Goal: Task Accomplishment & Management: Manage account settings

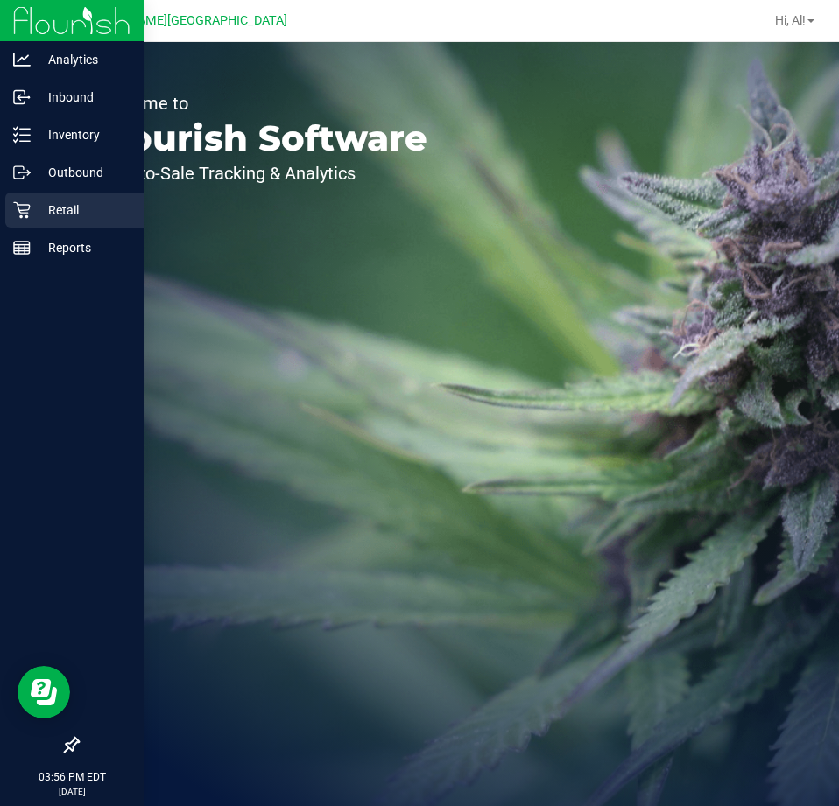
click at [55, 206] on p "Retail" at bounding box center [83, 210] width 105 height 21
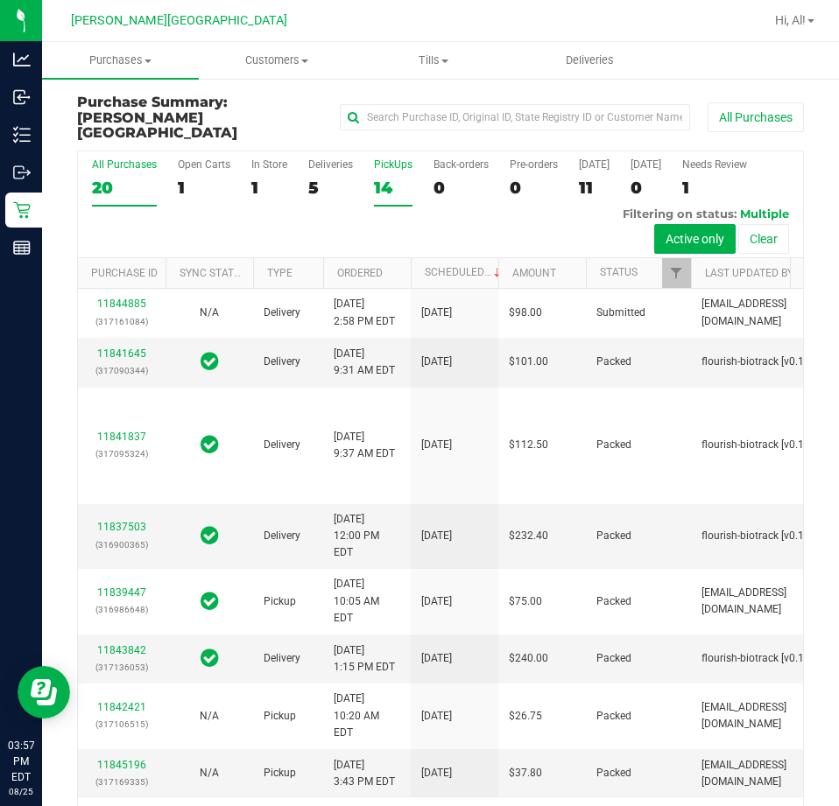
click at [395, 178] on div "14" at bounding box center [393, 188] width 39 height 20
click at [0, 0] on input "PickUps 14" at bounding box center [0, 0] width 0 height 0
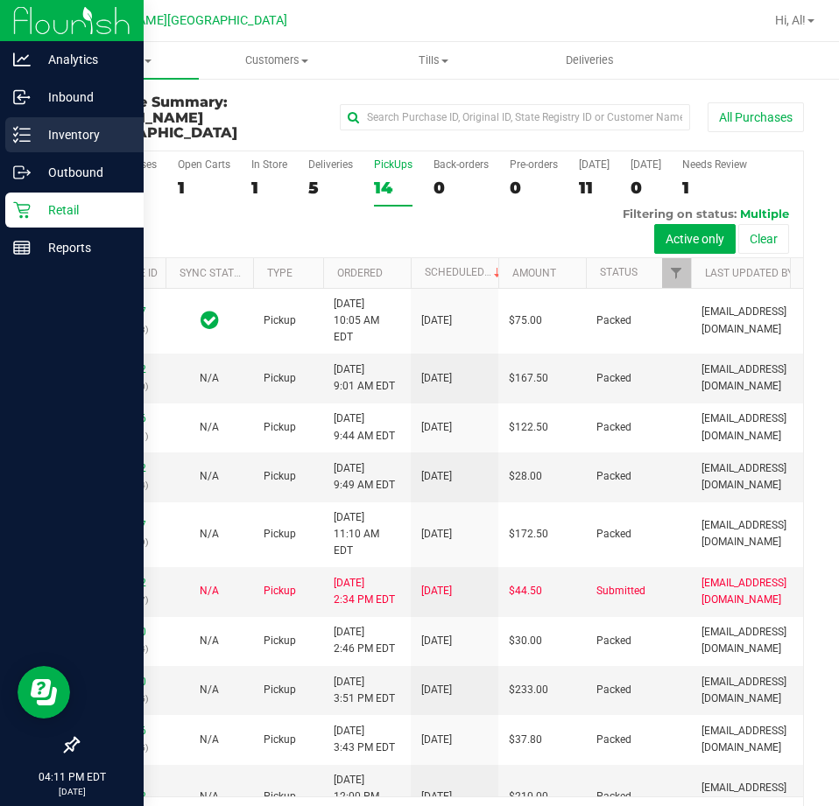
click at [26, 135] on line at bounding box center [25, 135] width 10 height 0
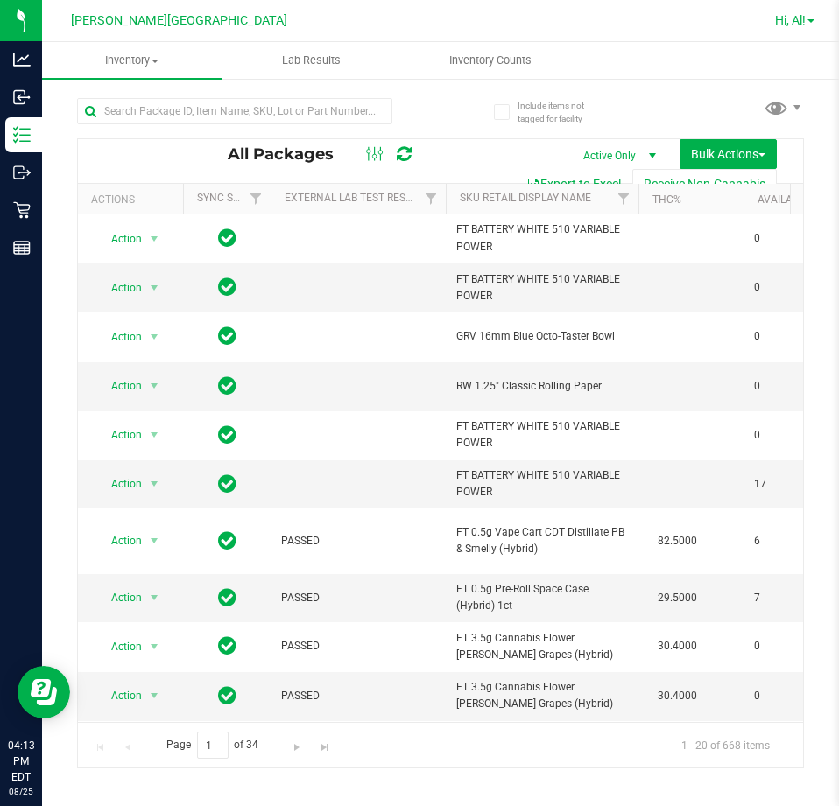
click at [775, 14] on span "Hi, Al!" at bounding box center [790, 20] width 31 height 14
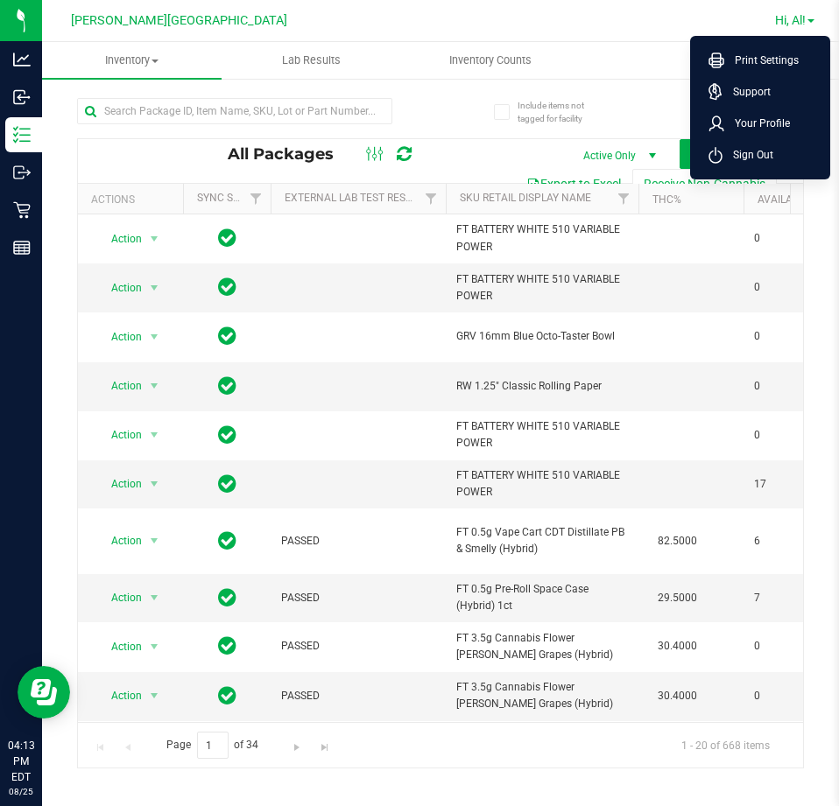
click at [797, 22] on span "Hi, Al!" at bounding box center [790, 20] width 31 height 14
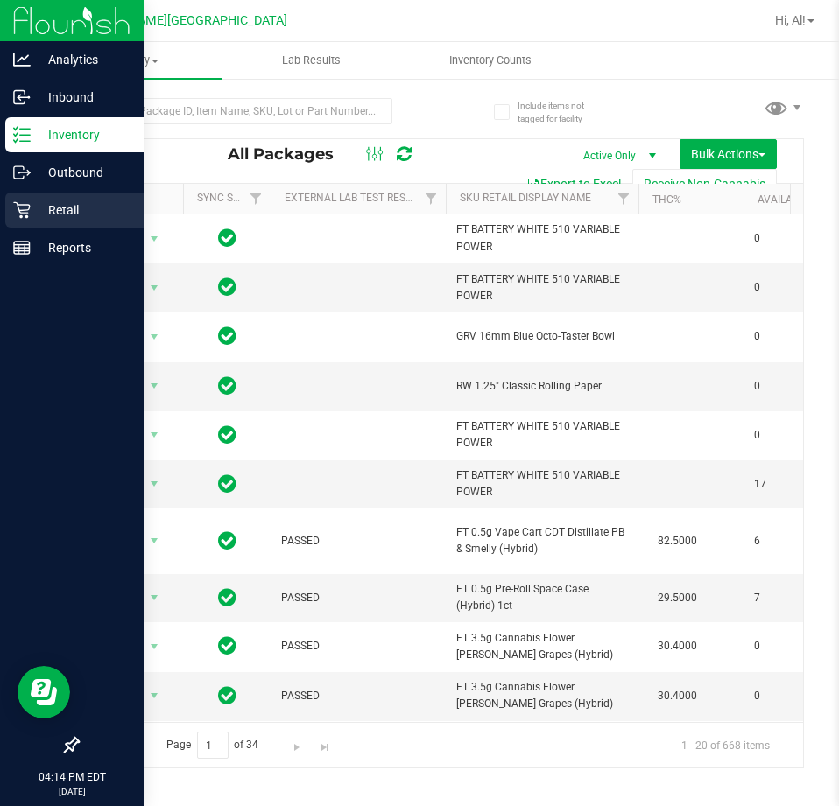
click at [51, 211] on p "Retail" at bounding box center [83, 210] width 105 height 21
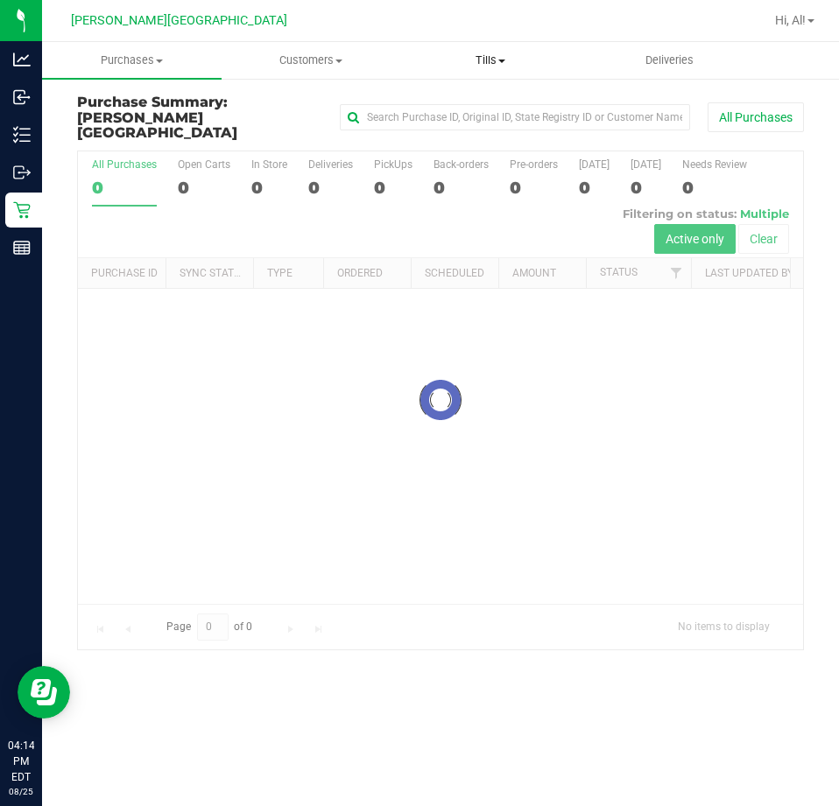
click at [495, 65] on span "Tills" at bounding box center [491, 61] width 178 height 16
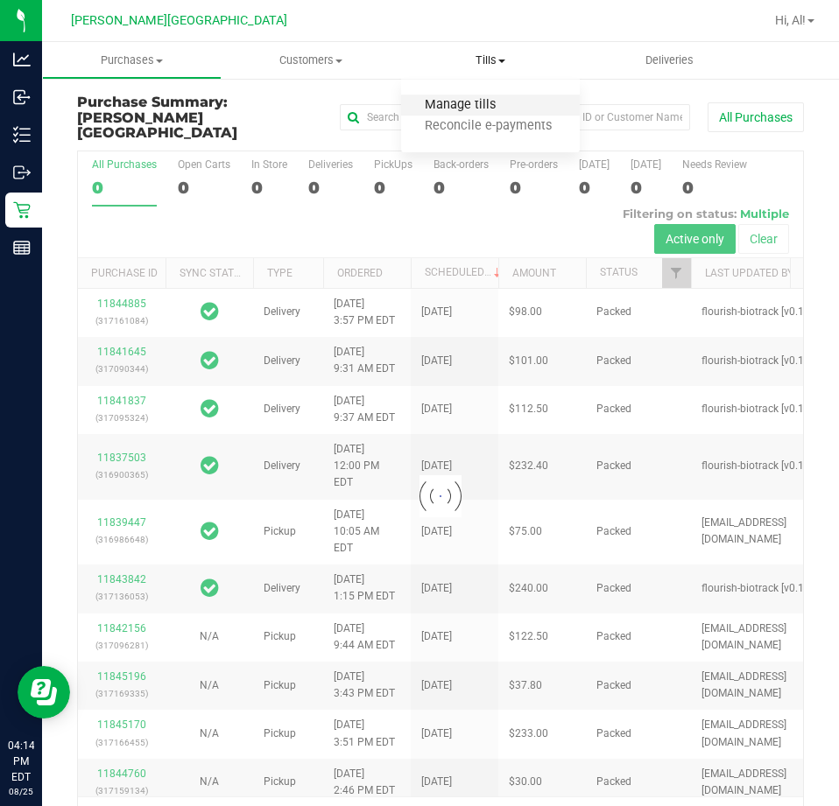
click at [484, 104] on span "Manage tills" at bounding box center [460, 105] width 118 height 15
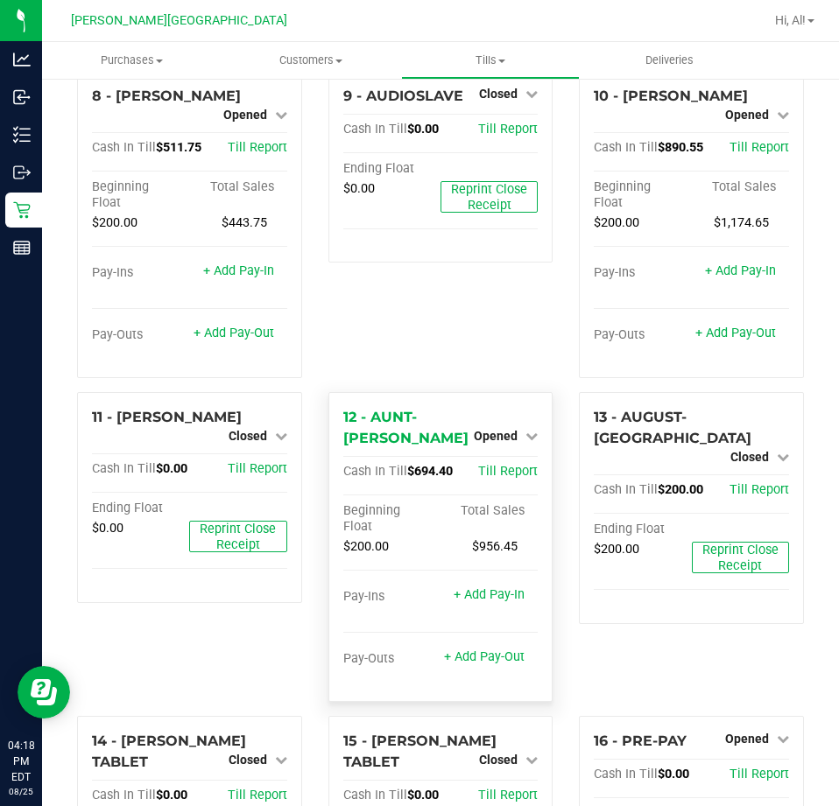
scroll to position [723, 0]
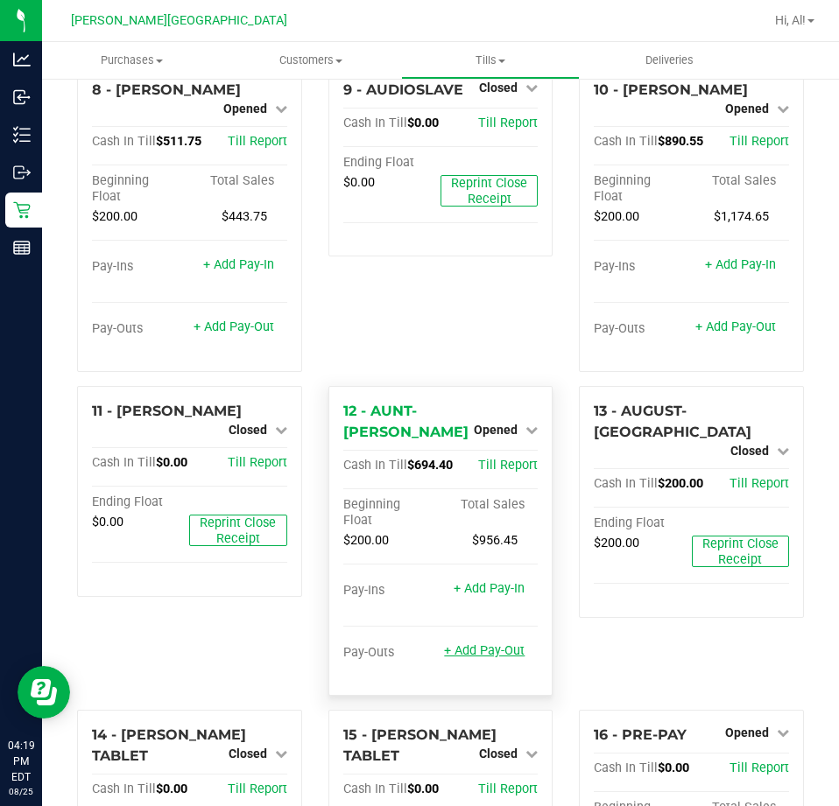
click at [496, 643] on link "+ Add Pay-Out" at bounding box center [484, 650] width 81 height 15
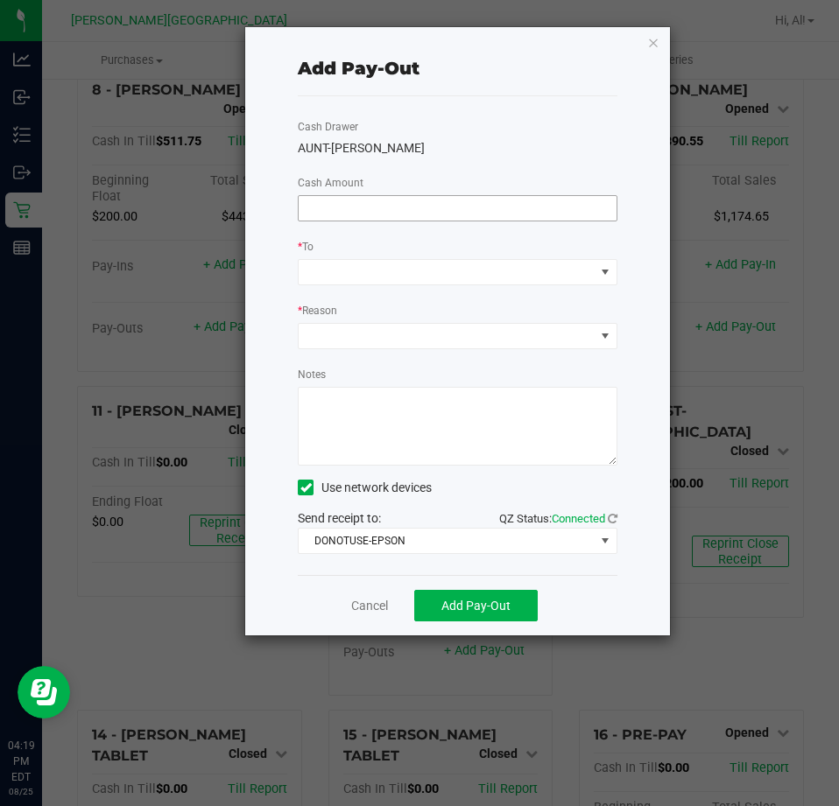
click at [455, 207] on input at bounding box center [457, 208] width 318 height 25
click at [527, 548] on span "DONOTUSE-EPSON" at bounding box center [446, 541] width 296 height 25
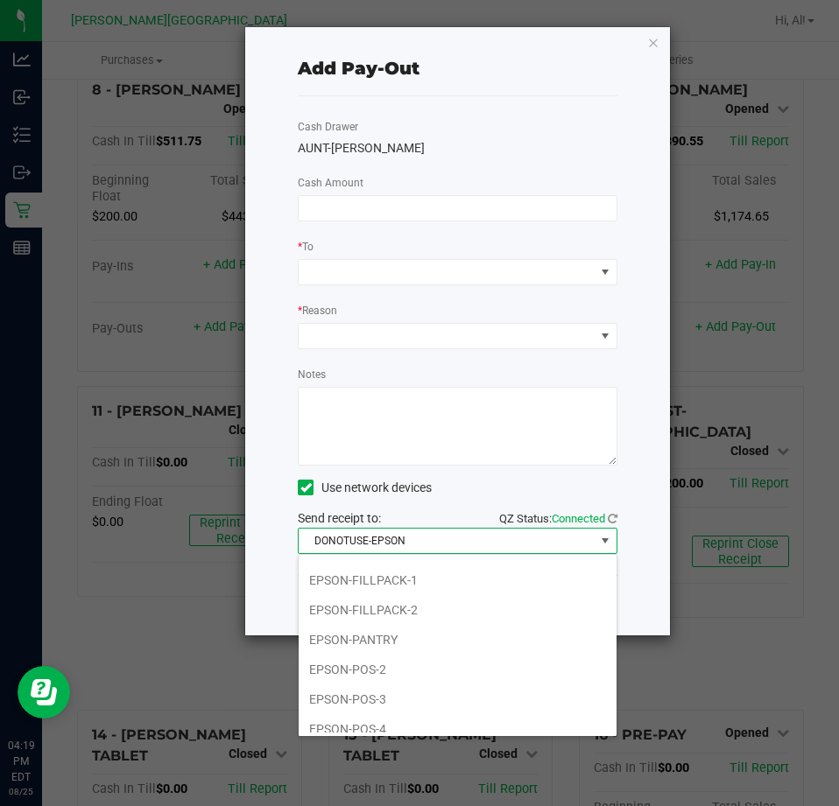
scroll to position [175, 0]
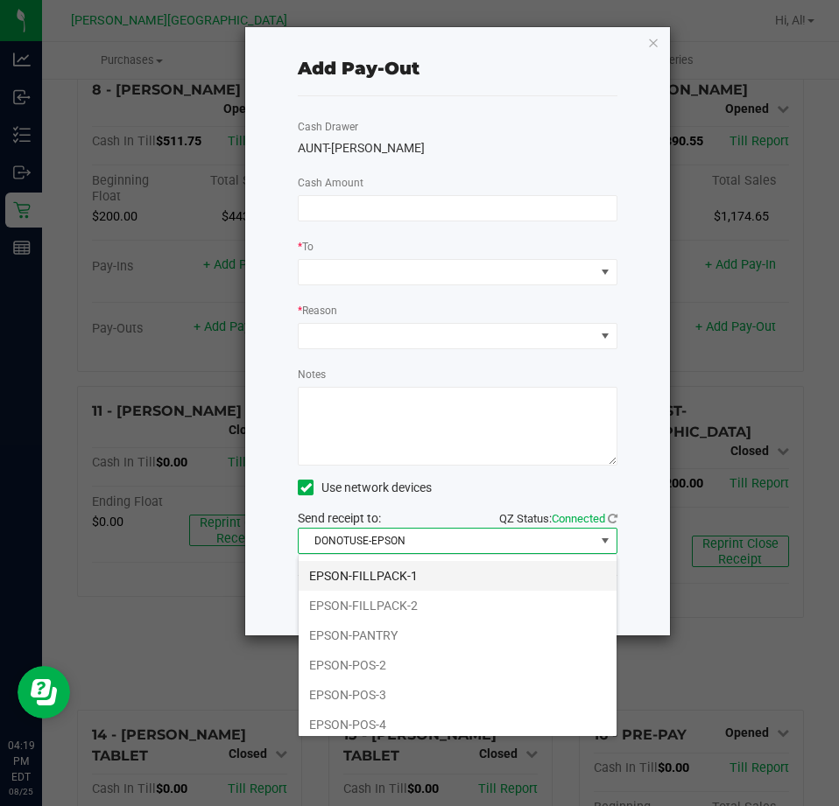
click at [480, 579] on li "EPSON-FILLPACK-1" at bounding box center [457, 576] width 318 height 30
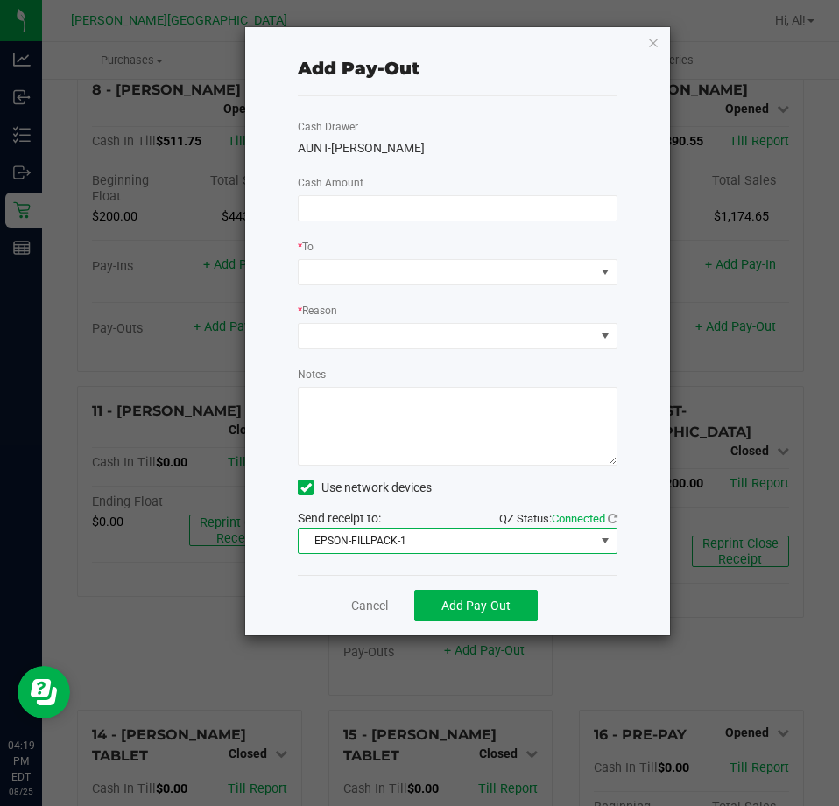
click at [588, 596] on div "Cancel Add Pay-Out" at bounding box center [458, 605] width 320 height 60
click at [470, 214] on input at bounding box center [457, 208] width 318 height 25
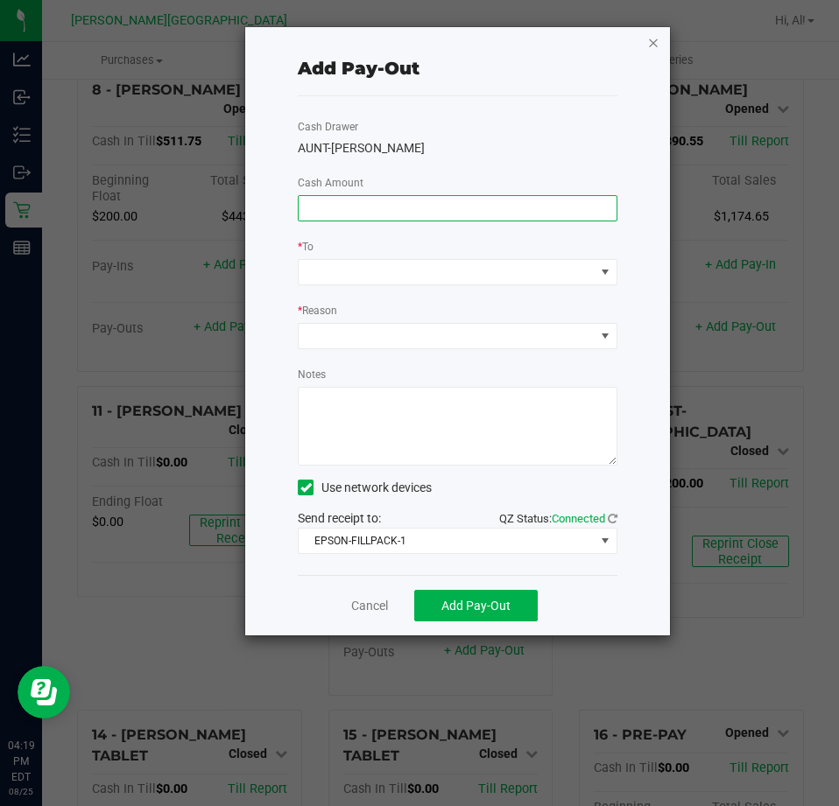
click at [654, 46] on icon "button" at bounding box center [653, 42] width 12 height 21
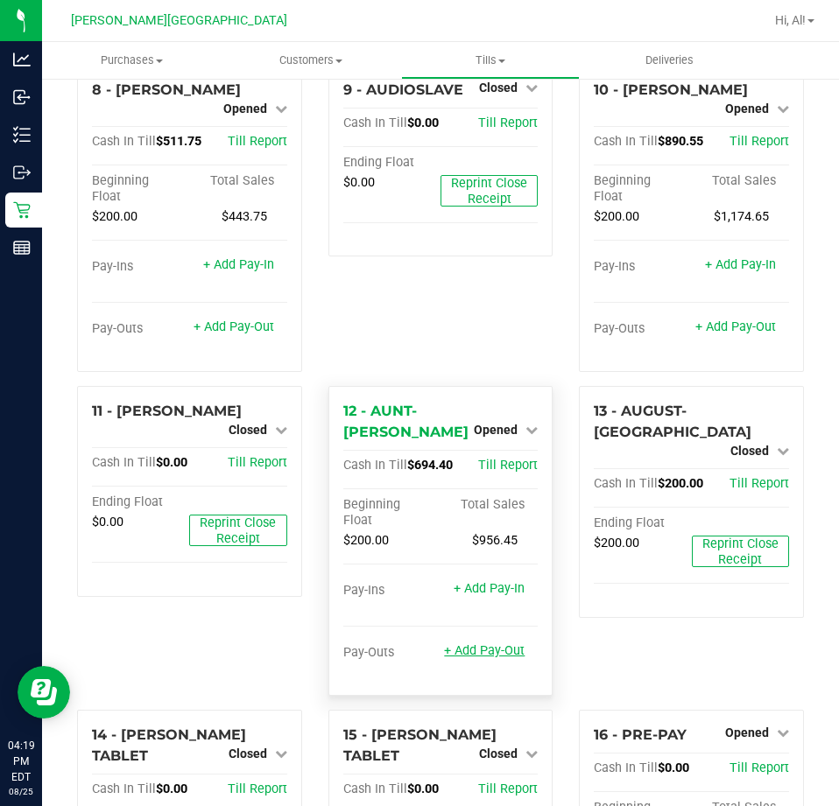
click at [475, 643] on link "+ Add Pay-Out" at bounding box center [484, 650] width 81 height 15
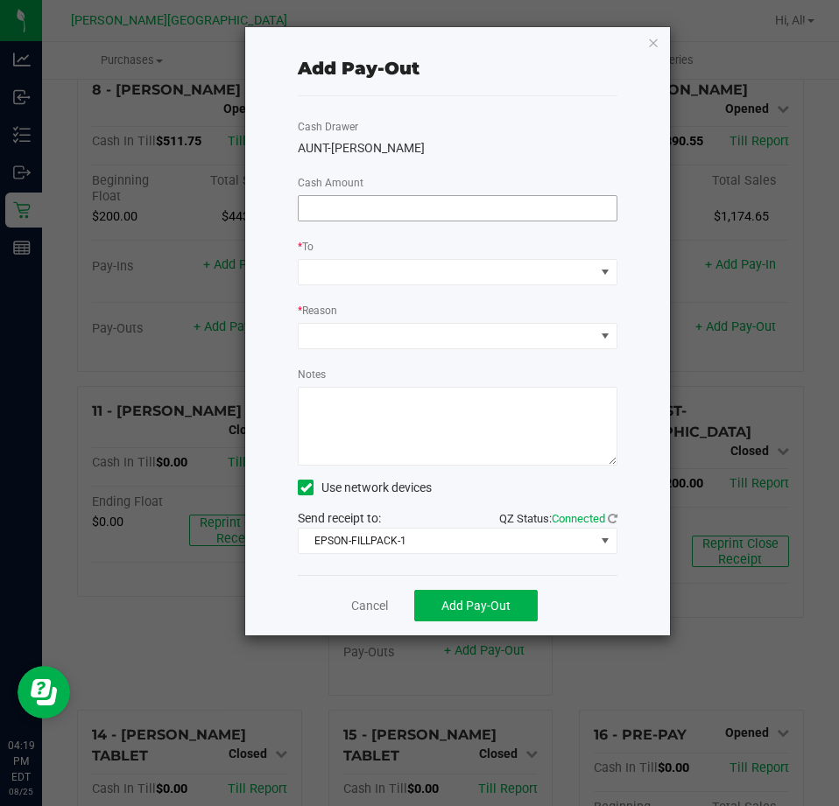
click at [467, 207] on input at bounding box center [457, 208] width 318 height 25
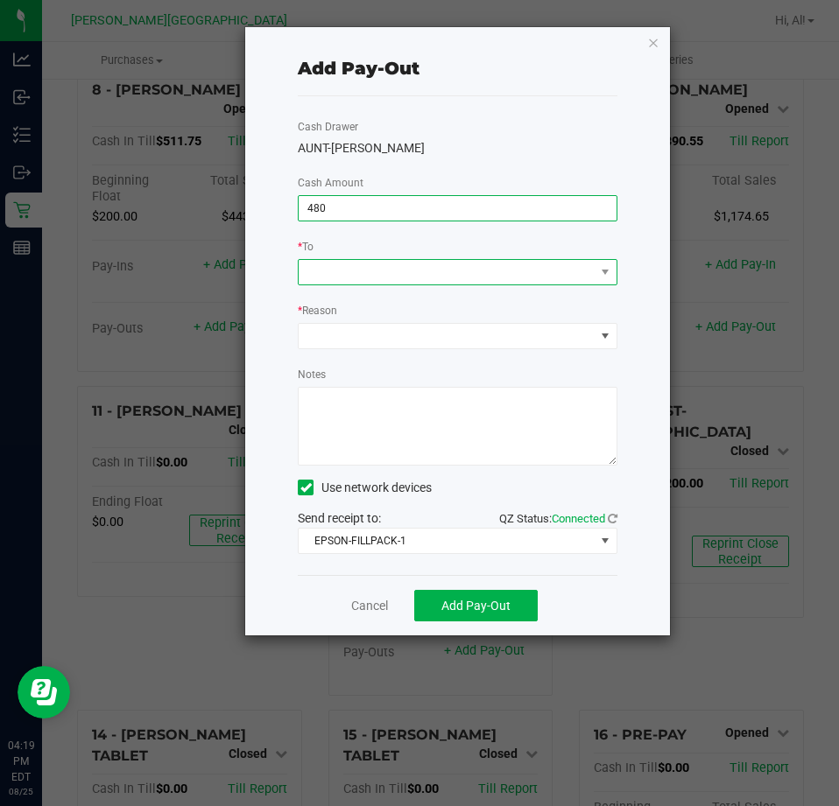
type input "$480.00"
click at [497, 272] on span at bounding box center [446, 272] width 296 height 25
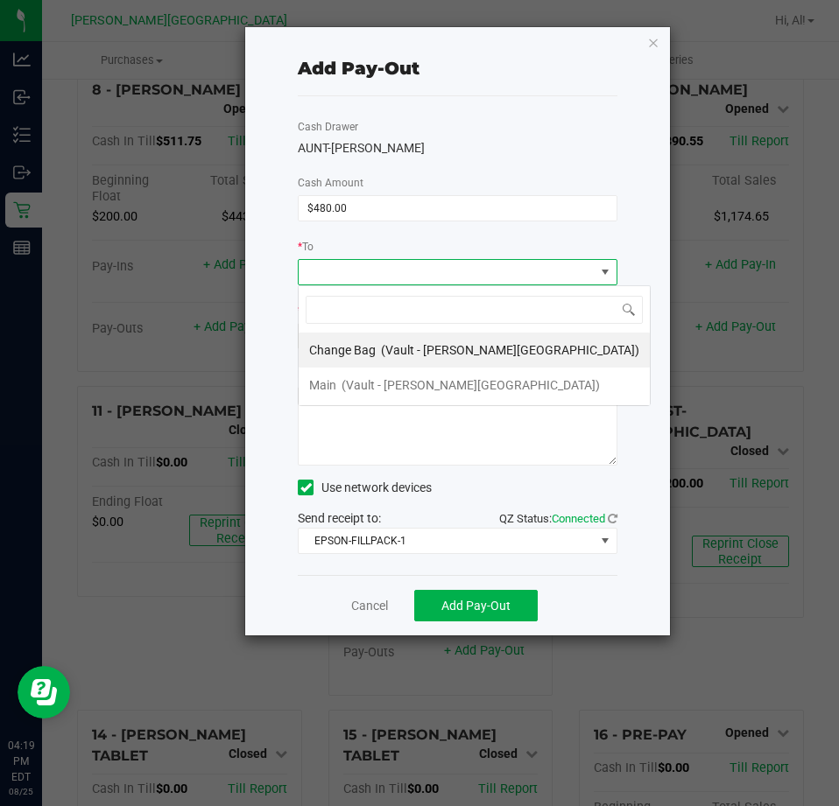
scroll to position [26, 319]
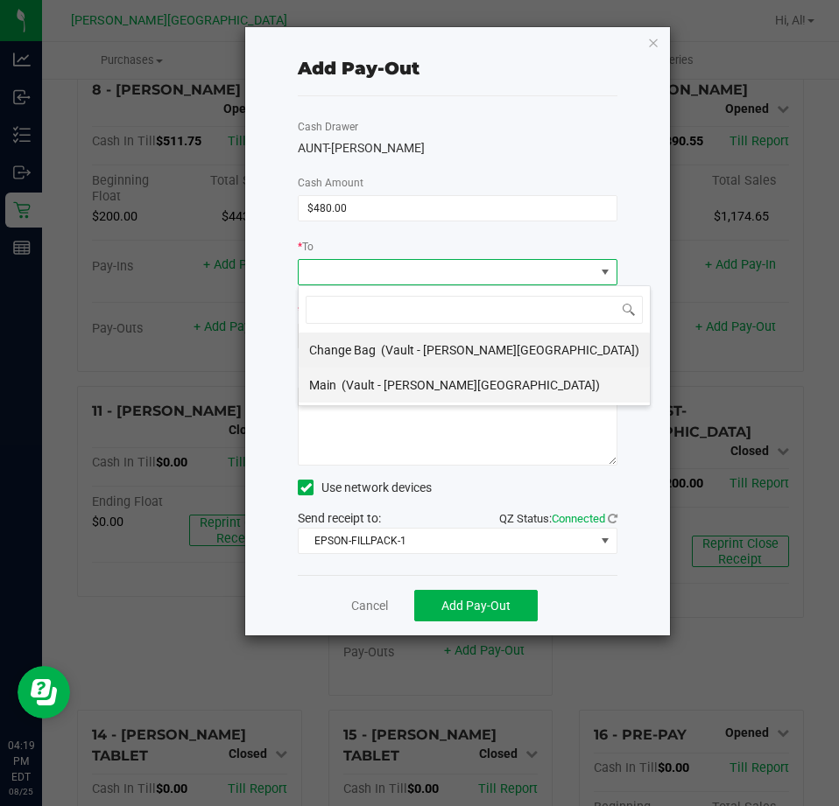
click at [473, 381] on li "Main (Vault - [PERSON_NAME][GEOGRAPHIC_DATA])" at bounding box center [473, 385] width 351 height 35
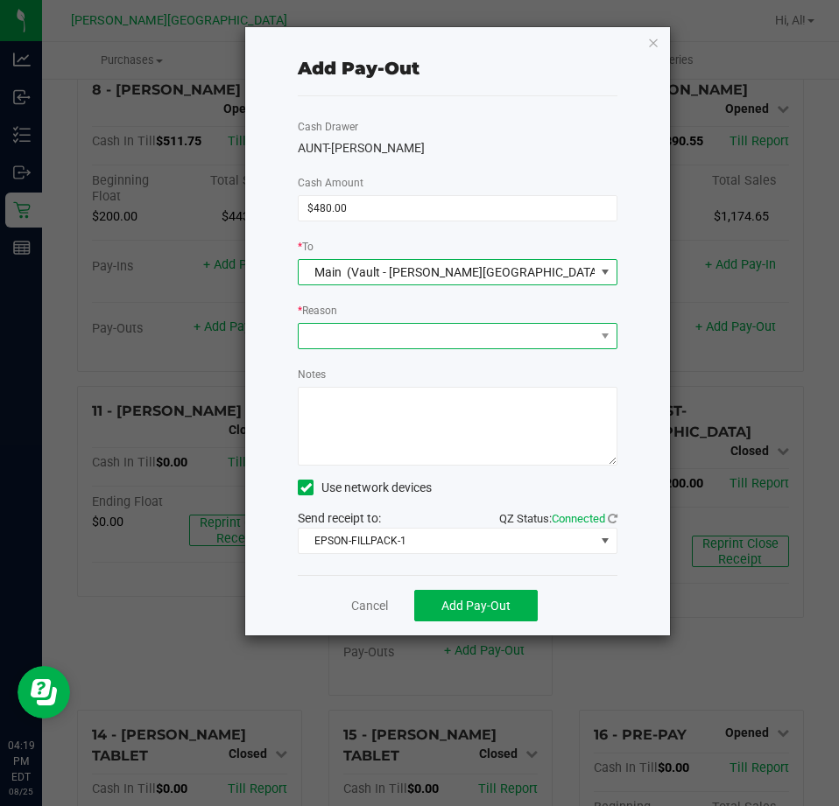
click at [472, 337] on span at bounding box center [446, 336] width 296 height 25
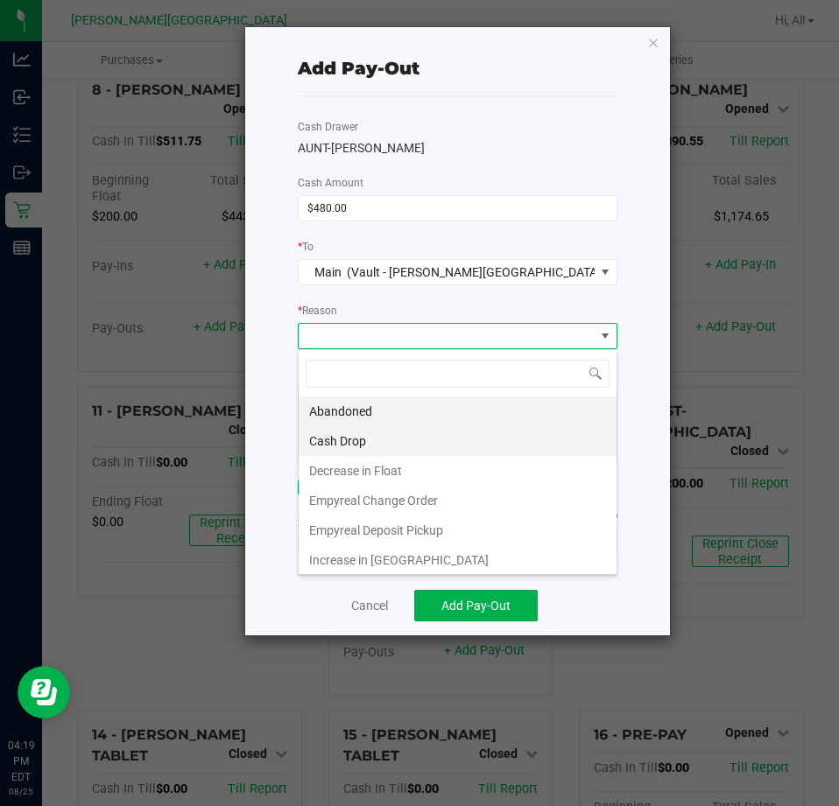
click at [452, 435] on li "Cash Drop" at bounding box center [457, 441] width 318 height 30
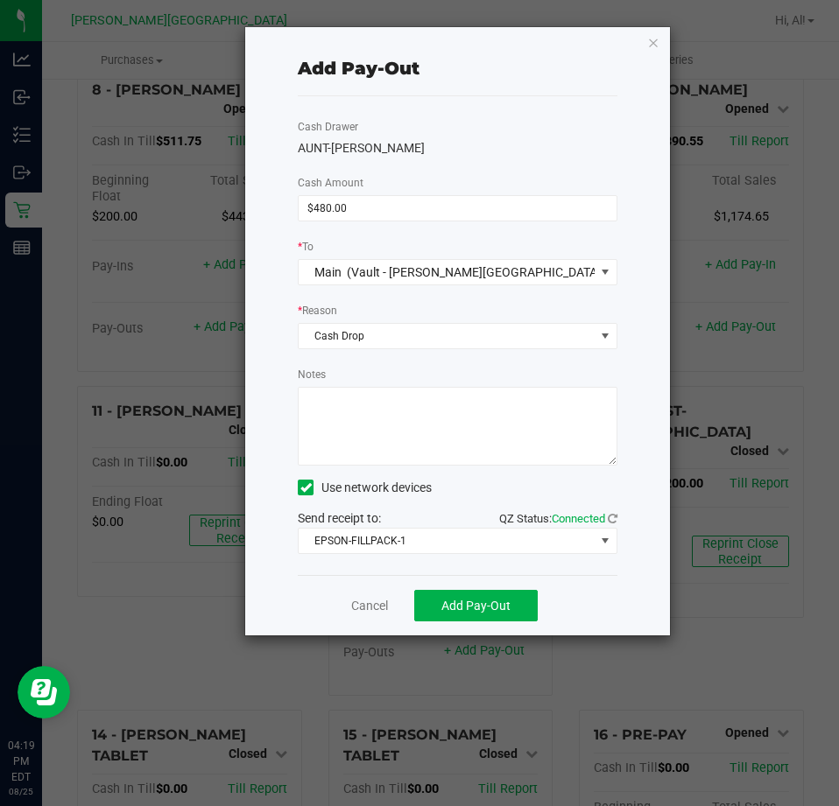
click at [460, 495] on div "Use network devices" at bounding box center [458, 487] width 320 height 26
click at [480, 602] on span "Add Pay-Out" at bounding box center [475, 606] width 69 height 14
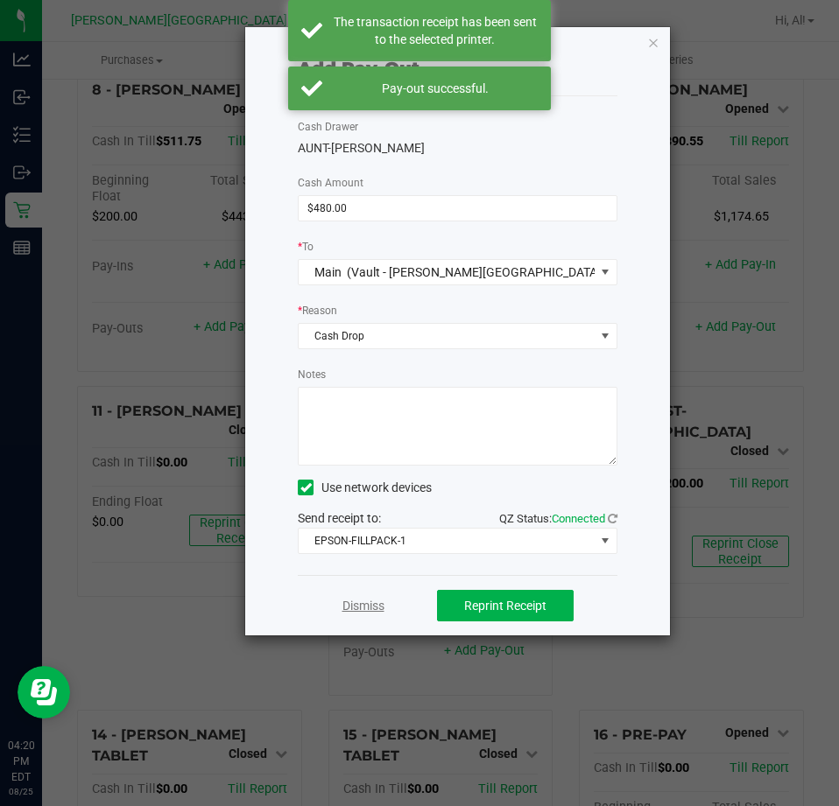
click at [362, 602] on link "Dismiss" at bounding box center [363, 606] width 42 height 18
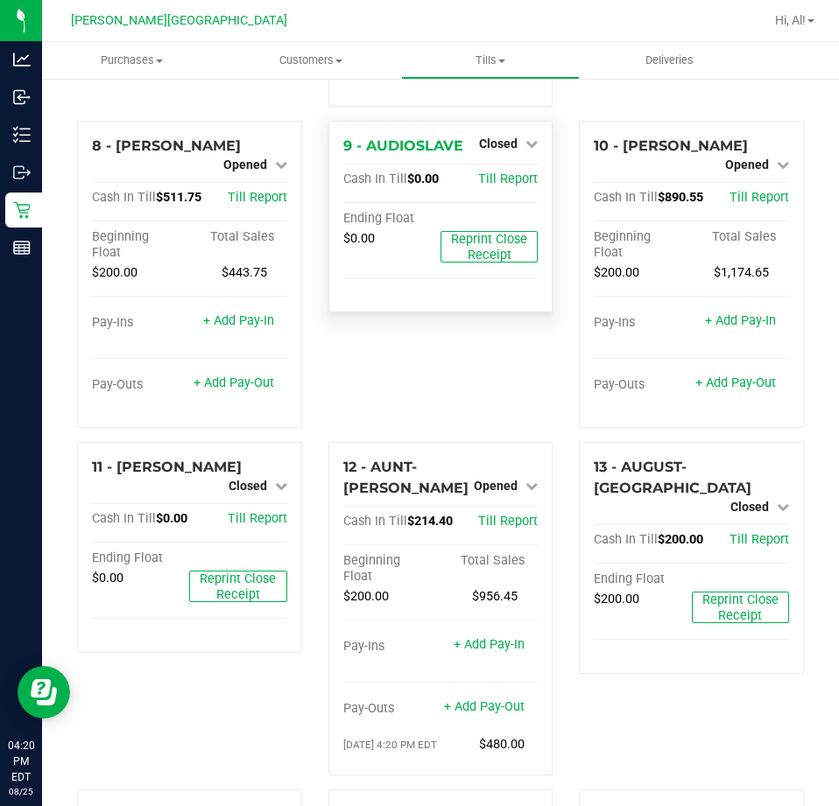
scroll to position [660, 0]
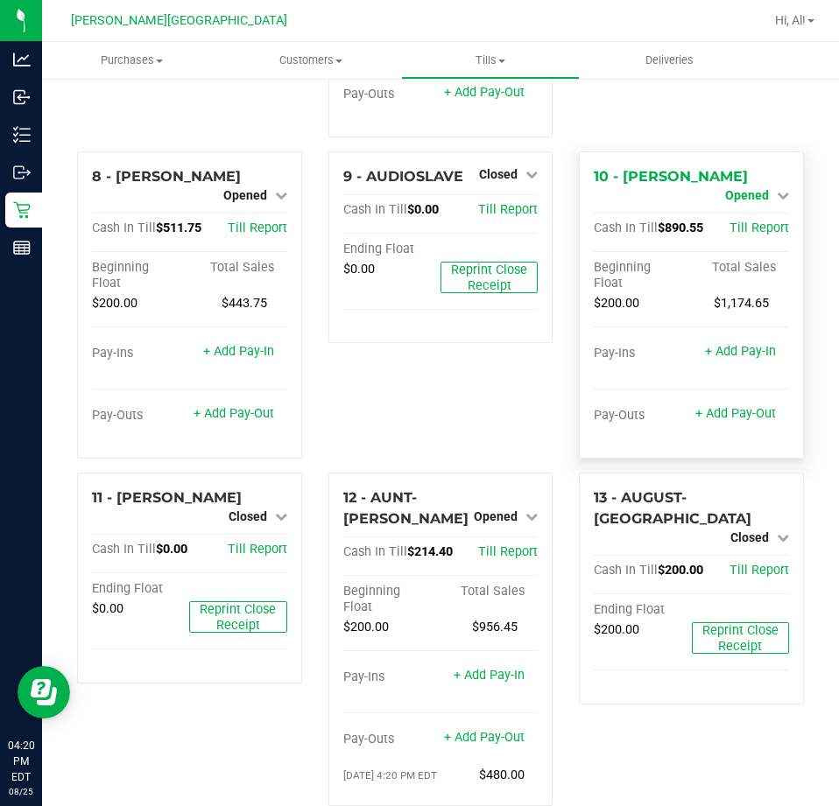
click at [725, 188] on span "Opened" at bounding box center [747, 195] width 44 height 14
click at [725, 203] on link "Close Till" at bounding box center [748, 210] width 47 height 14
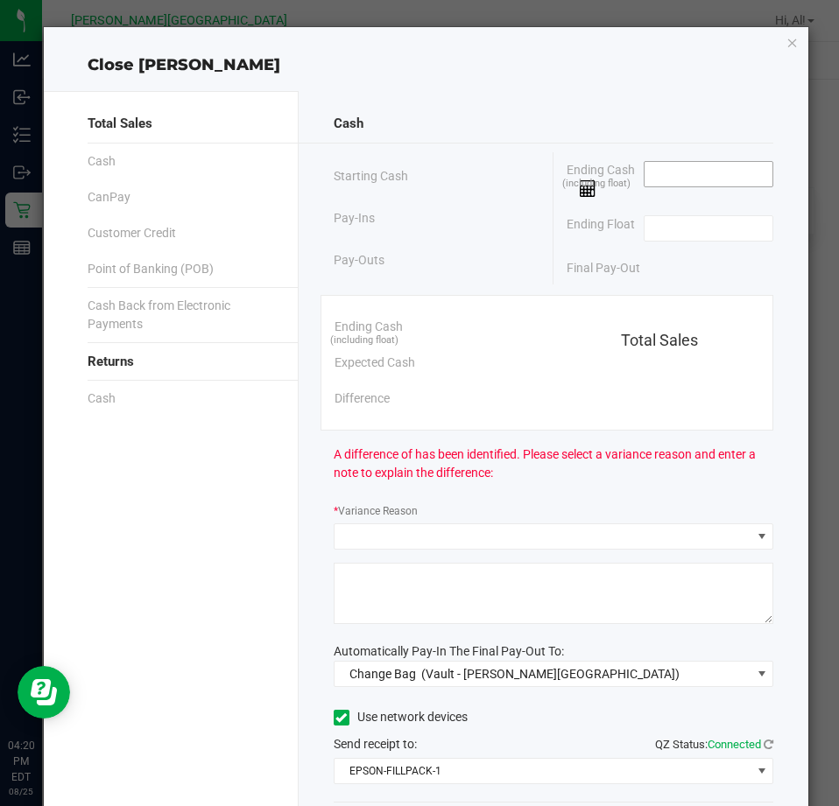
click at [683, 172] on input at bounding box center [708, 174] width 129 height 25
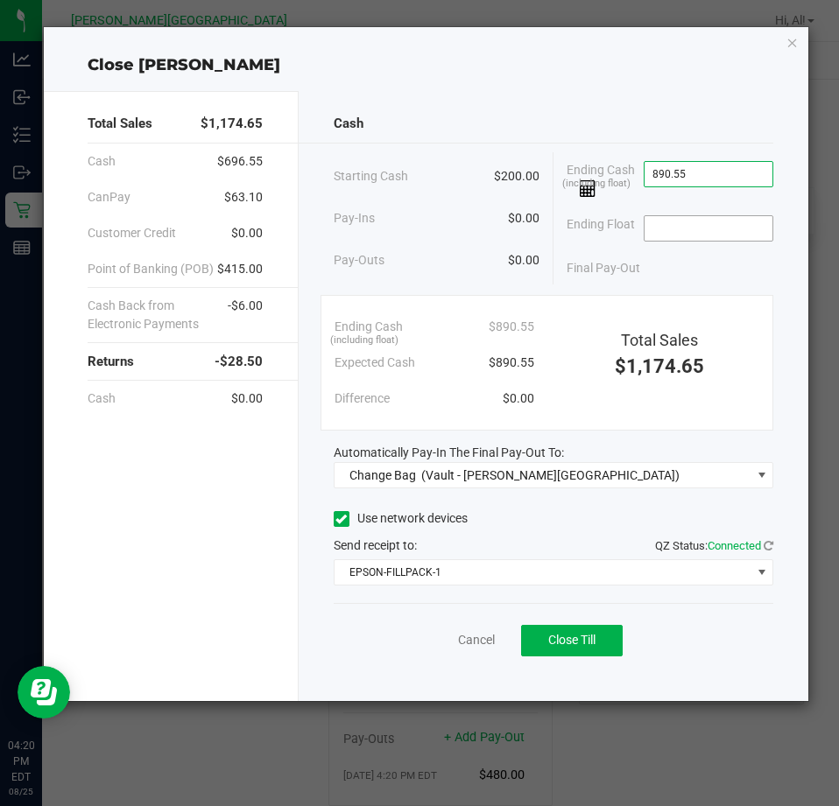
type input "$890.55"
click at [693, 219] on input at bounding box center [708, 228] width 129 height 25
type input "$200.00"
click at [701, 262] on div "Final Pay-Out $690.55" at bounding box center [669, 268] width 207 height 36
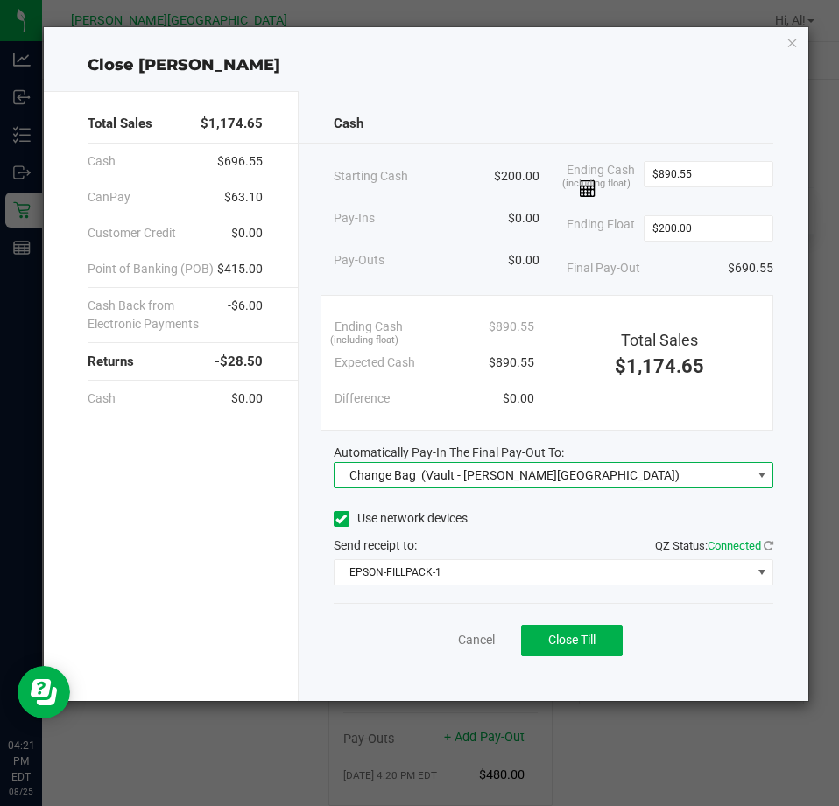
click at [568, 485] on span "Change Bag (Vault - [PERSON_NAME][GEOGRAPHIC_DATA])" at bounding box center [542, 475] width 416 height 25
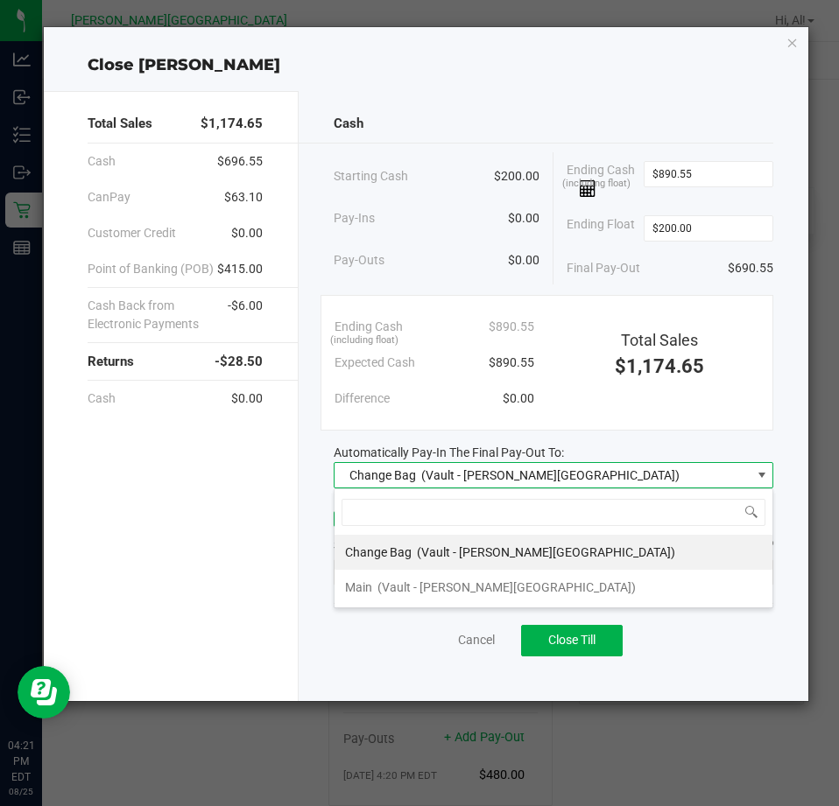
scroll to position [26, 440]
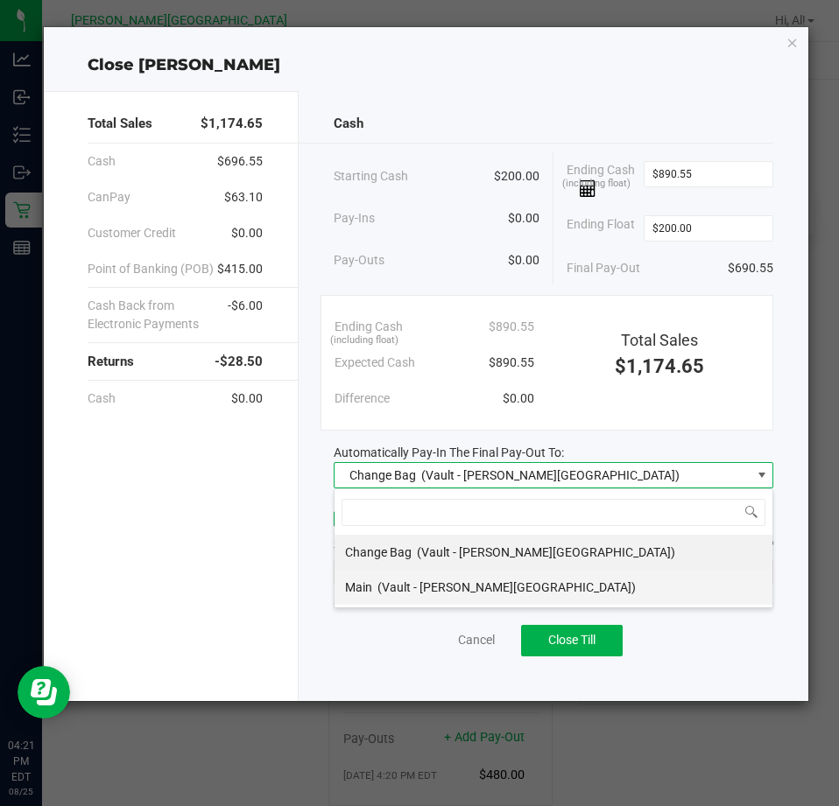
click at [530, 593] on li "Main (Vault - [PERSON_NAME][GEOGRAPHIC_DATA])" at bounding box center [553, 587] width 438 height 35
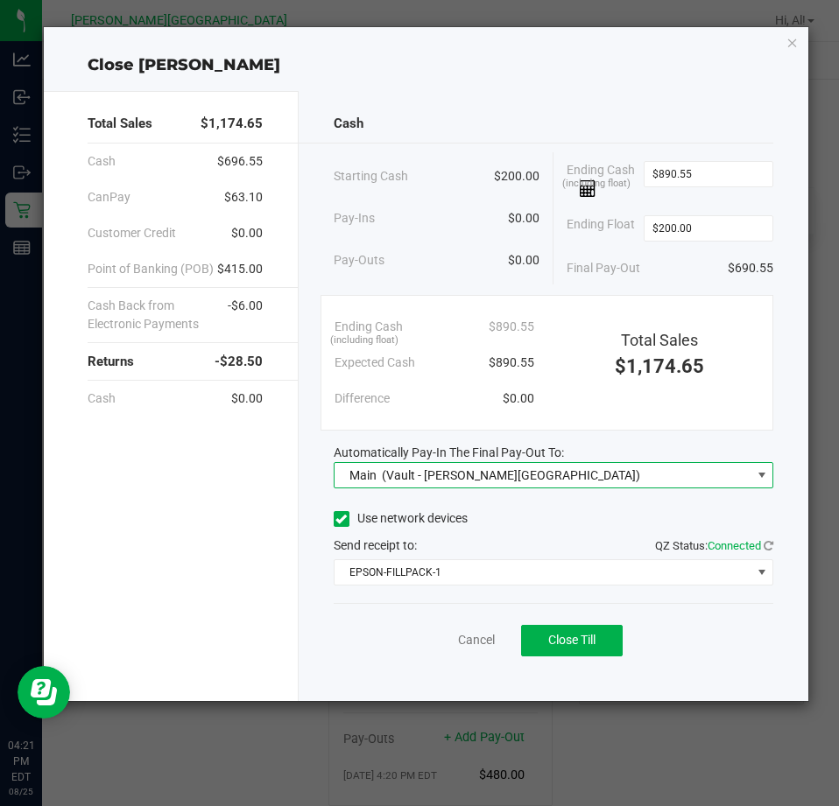
click at [614, 453] on div "Automatically Pay-In The Final Pay-Out To:" at bounding box center [553, 453] width 439 height 18
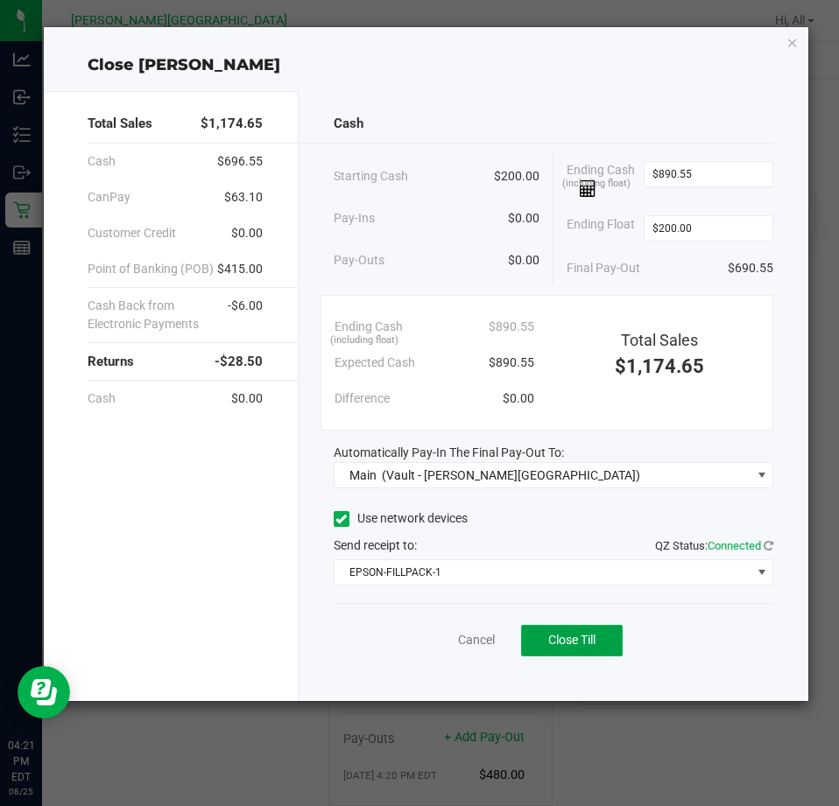
click at [561, 635] on span "Close Till" at bounding box center [571, 640] width 47 height 14
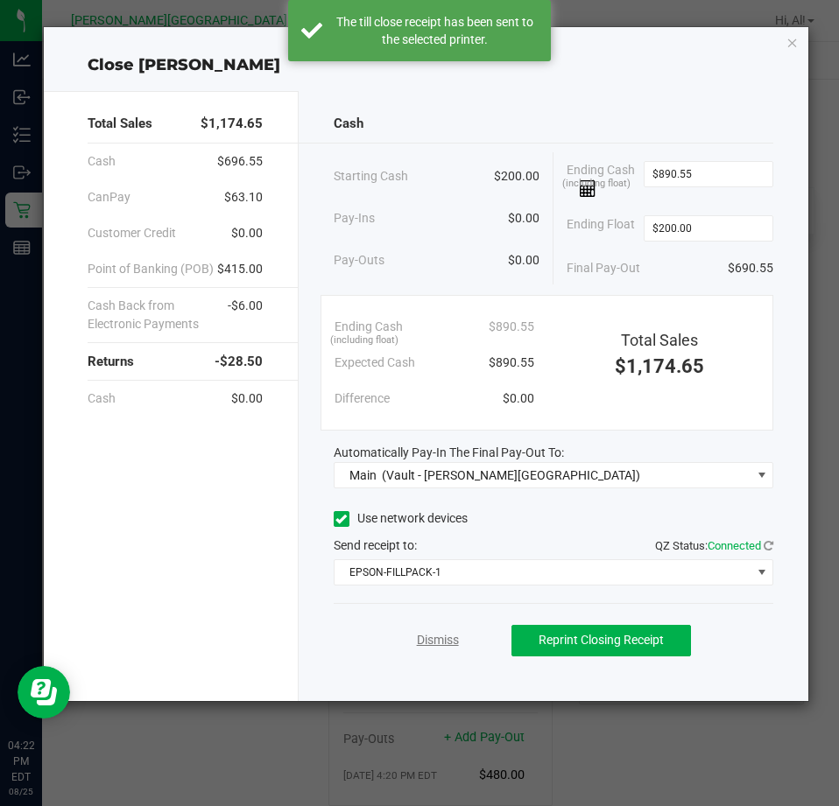
click at [423, 643] on link "Dismiss" at bounding box center [438, 640] width 42 height 18
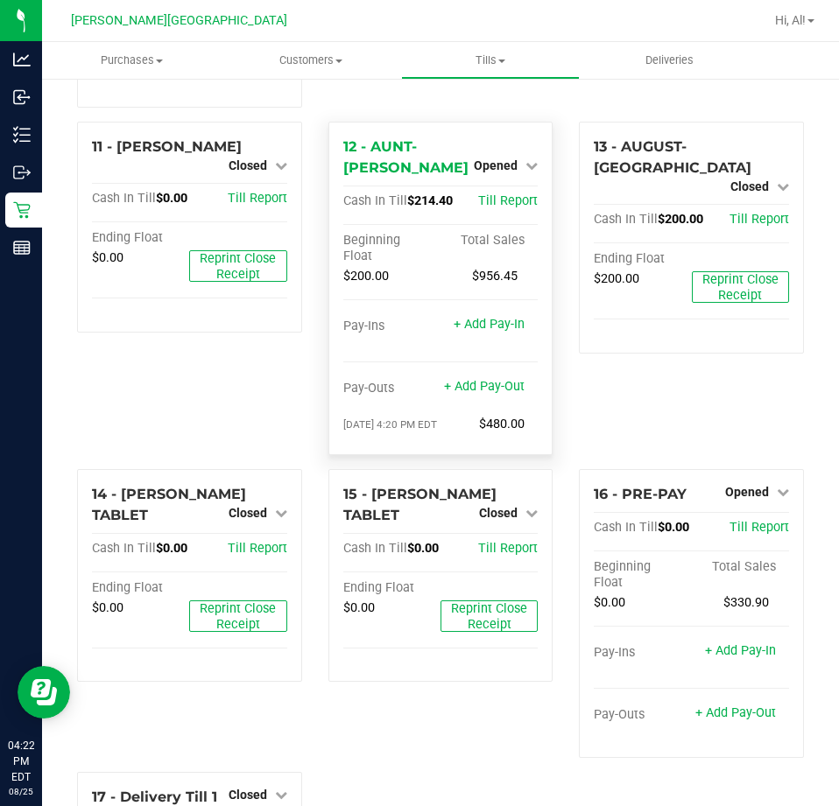
scroll to position [1122, 0]
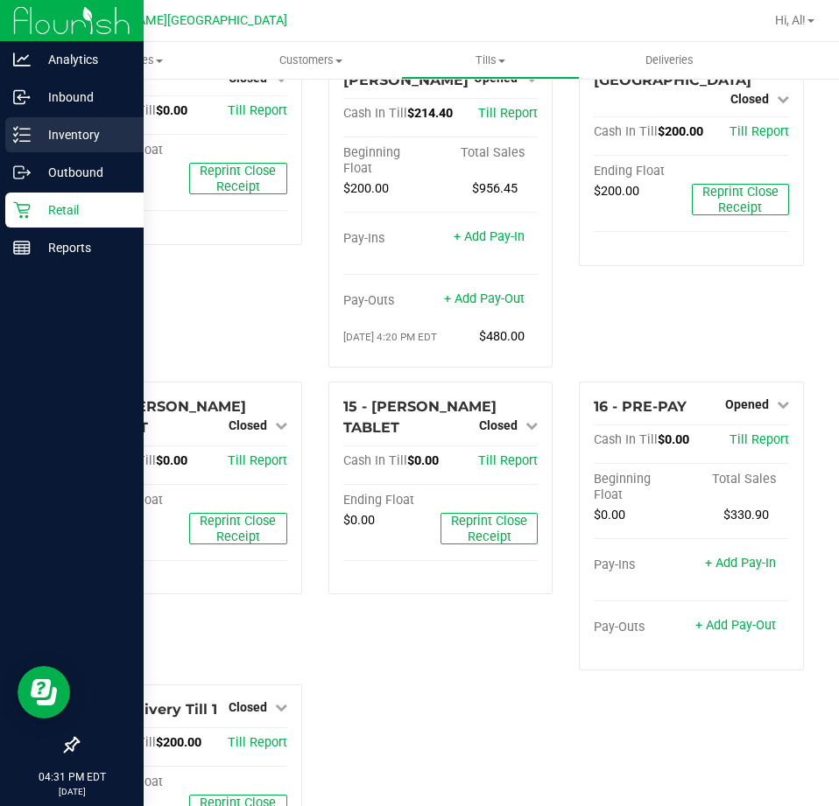
click at [39, 123] on div "Inventory" at bounding box center [74, 134] width 138 height 35
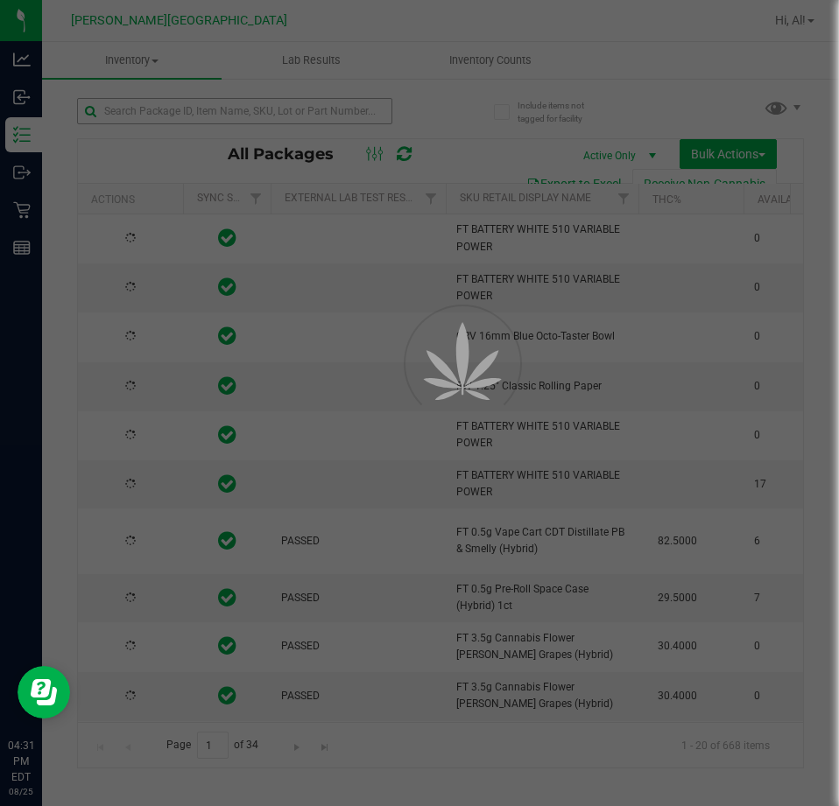
click at [311, 119] on div at bounding box center [419, 403] width 839 height 806
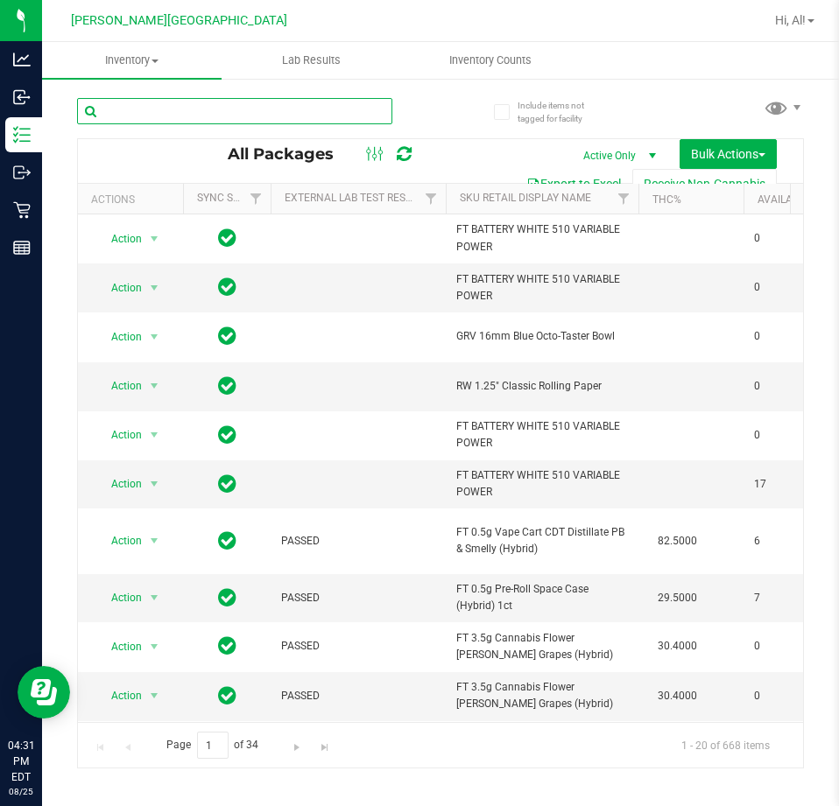
click at [311, 119] on input "text" at bounding box center [234, 111] width 315 height 26
type input "trk"
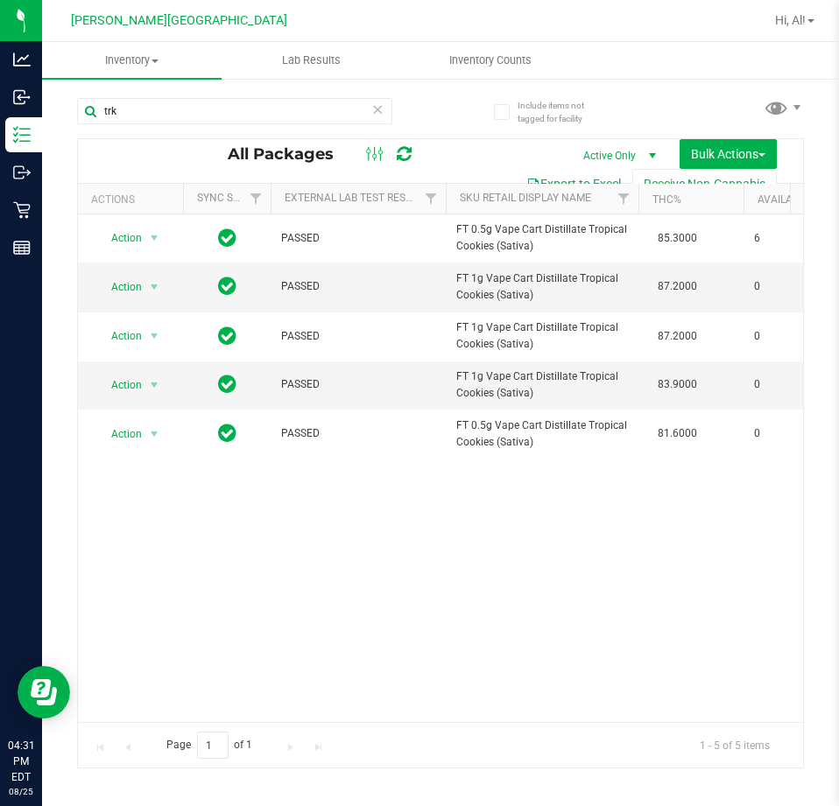
drag, startPoint x: 253, startPoint y: 708, endPoint x: 295, endPoint y: 709, distance: 42.0
click at [295, 709] on div "Action Action Adjust qty Create package Edit attributes Global inventory Locate…" at bounding box center [440, 468] width 725 height 508
click at [378, 113] on icon at bounding box center [377, 108] width 12 height 21
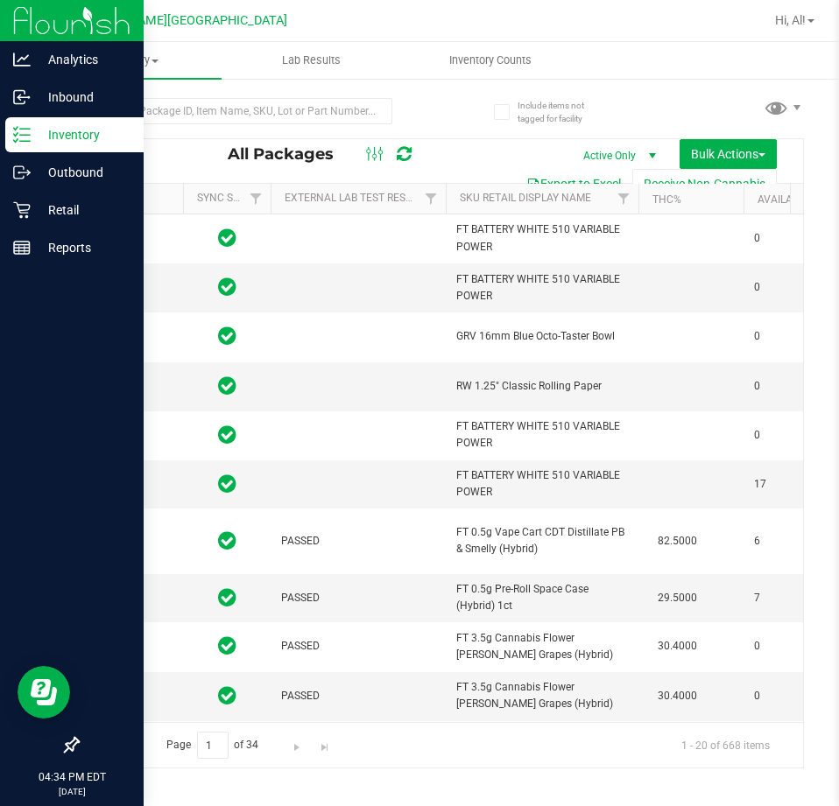
drag, startPoint x: 32, startPoint y: 130, endPoint x: 38, endPoint y: 89, distance: 40.7
click at [32, 130] on p "Inventory" at bounding box center [83, 134] width 105 height 21
click at [67, 139] on p "Inventory" at bounding box center [83, 134] width 105 height 21
